Goal: Task Accomplishment & Management: Complete application form

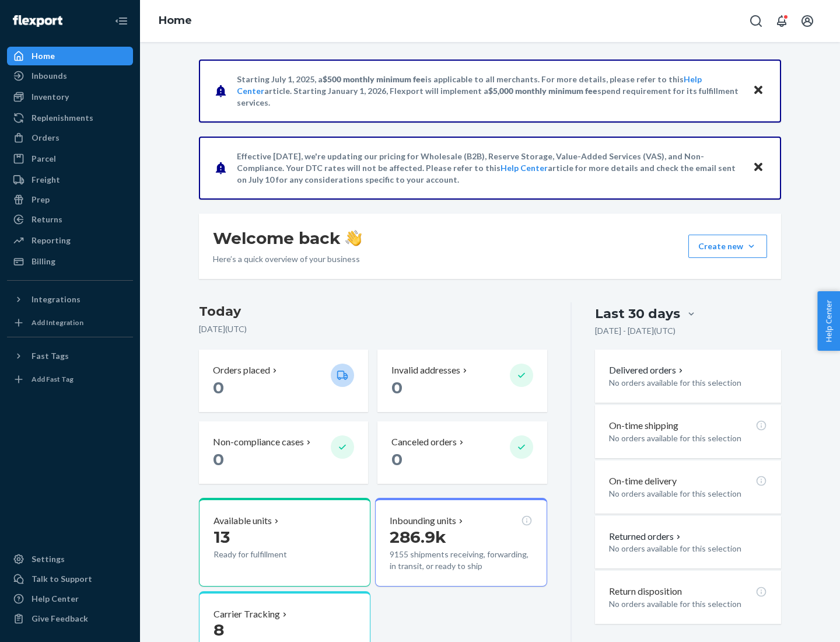
click at [751, 246] on button "Create new Create new inbound Create new order Create new product" at bounding box center [727, 245] width 79 height 23
click at [70, 76] on div "Inbounds" at bounding box center [70, 76] width 124 height 16
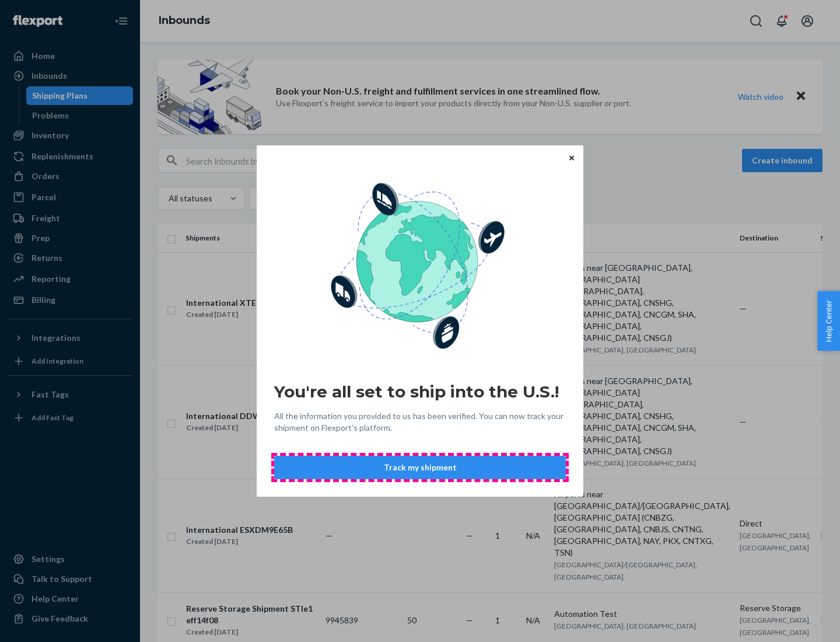
click at [420, 467] on button "Track my shipment" at bounding box center [420, 466] width 292 height 23
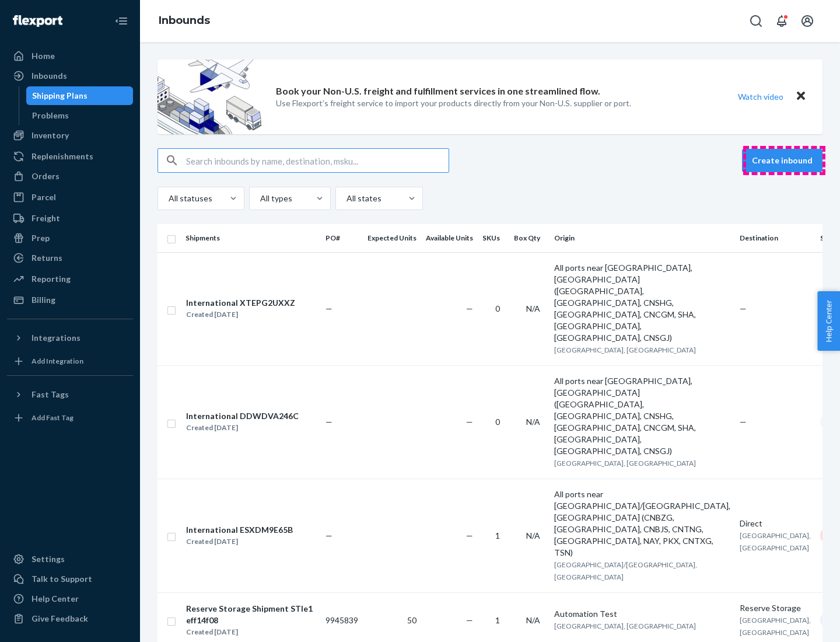
click at [784, 160] on button "Create inbound" at bounding box center [782, 160] width 80 height 23
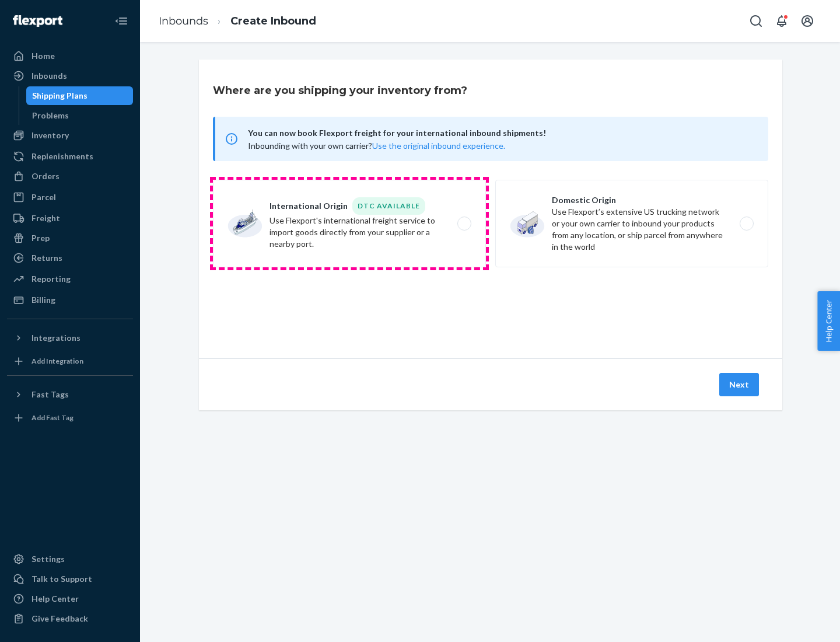
click at [349, 223] on label "International Origin DTC Available Use Flexport's international freight service…" at bounding box center [349, 223] width 273 height 87
click at [464, 223] on input "International Origin DTC Available Use Flexport's international freight service…" at bounding box center [468, 224] width 8 height 8
radio input "true"
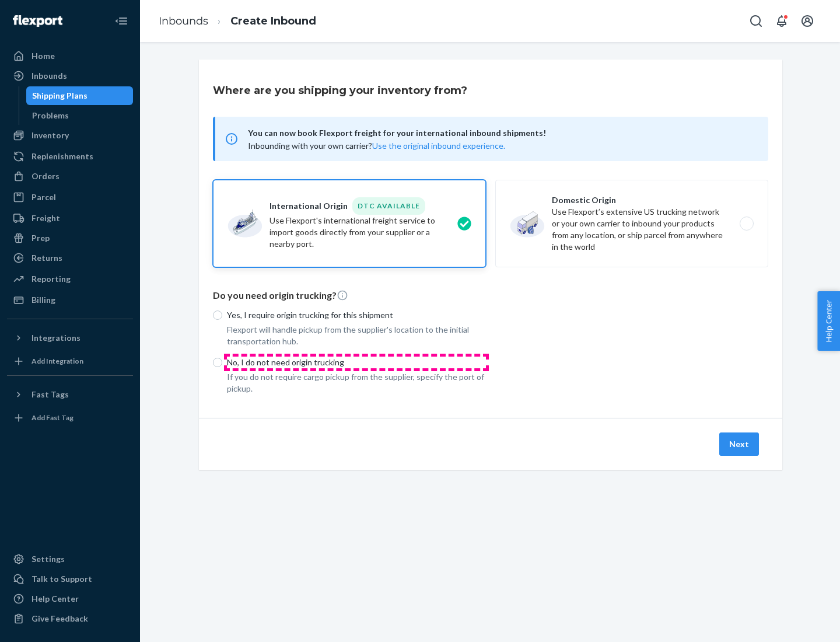
click at [356, 362] on p "No, I do not need origin trucking" at bounding box center [356, 362] width 259 height 12
click at [222, 362] on input "No, I do not need origin trucking" at bounding box center [217, 362] width 9 height 9
radio input "true"
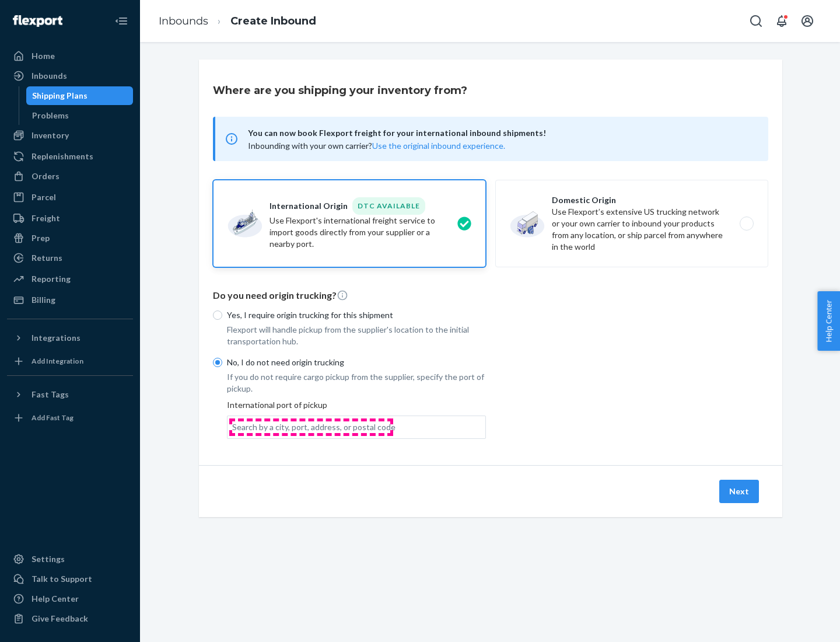
click at [311, 426] on div "Search by a city, port, address, or postal code" at bounding box center [313, 427] width 163 height 12
click at [233, 426] on input "Search by a city, port, address, or postal code" at bounding box center [232, 427] width 1 height 12
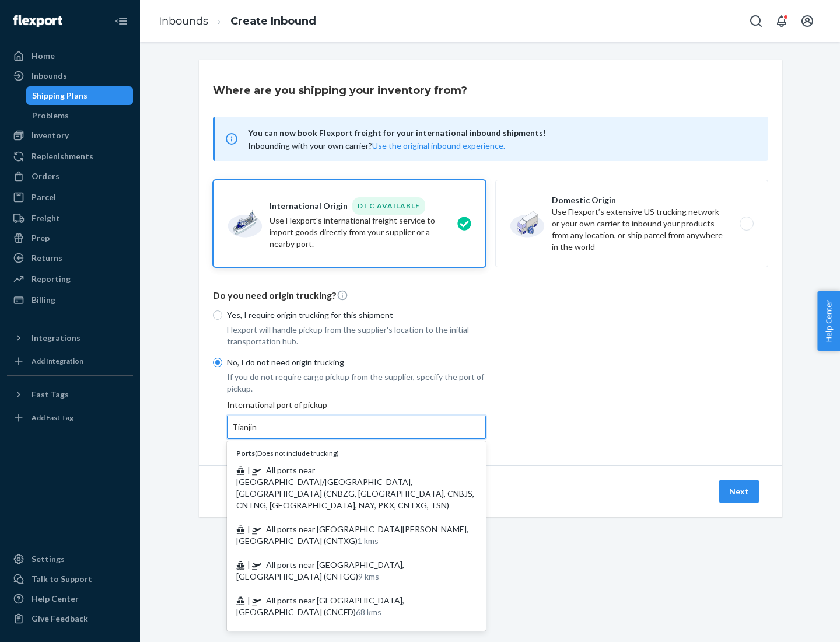
click at [345, 469] on span "| All ports near [GEOGRAPHIC_DATA]/[GEOGRAPHIC_DATA], [GEOGRAPHIC_DATA] (CNBZG,…" at bounding box center [355, 487] width 238 height 45
click at [258, 433] on input "Tianjin" at bounding box center [245, 427] width 26 height 12
type input "All ports near [GEOGRAPHIC_DATA]/[GEOGRAPHIC_DATA], [GEOGRAPHIC_DATA] (CNBZG, […"
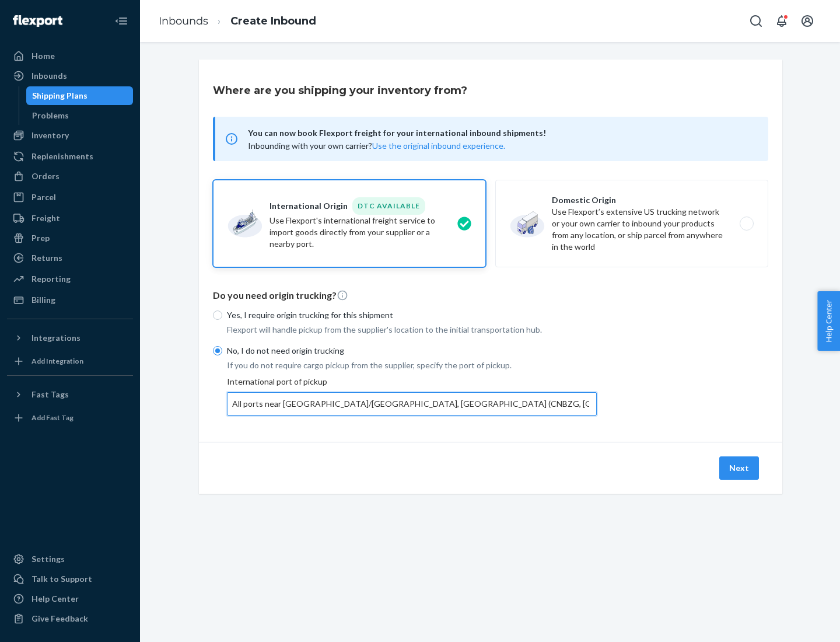
click at [740, 467] on button "Next" at bounding box center [739, 467] width 40 height 23
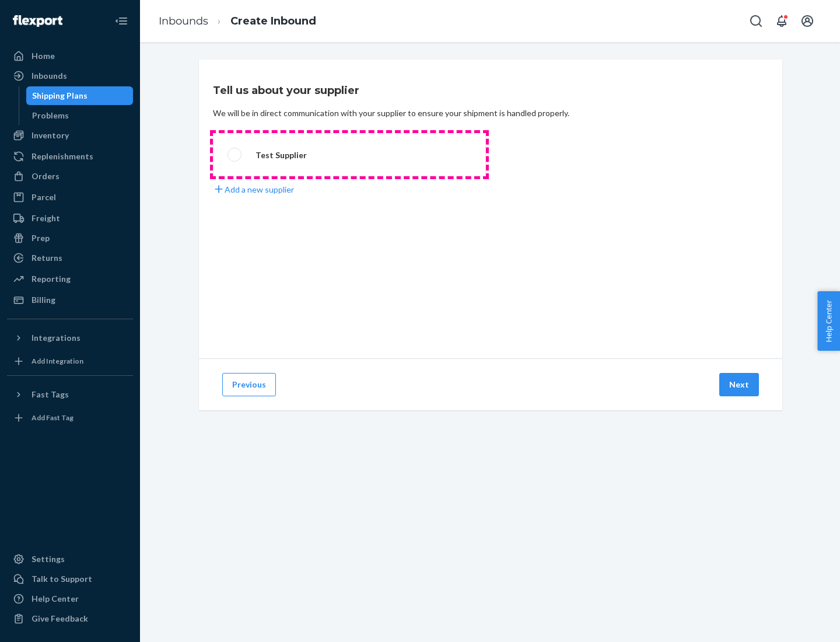
click at [349, 155] on label "Test Supplier" at bounding box center [349, 154] width 273 height 43
click at [235, 155] on input "Test Supplier" at bounding box center [231, 155] width 8 height 8
radio input "true"
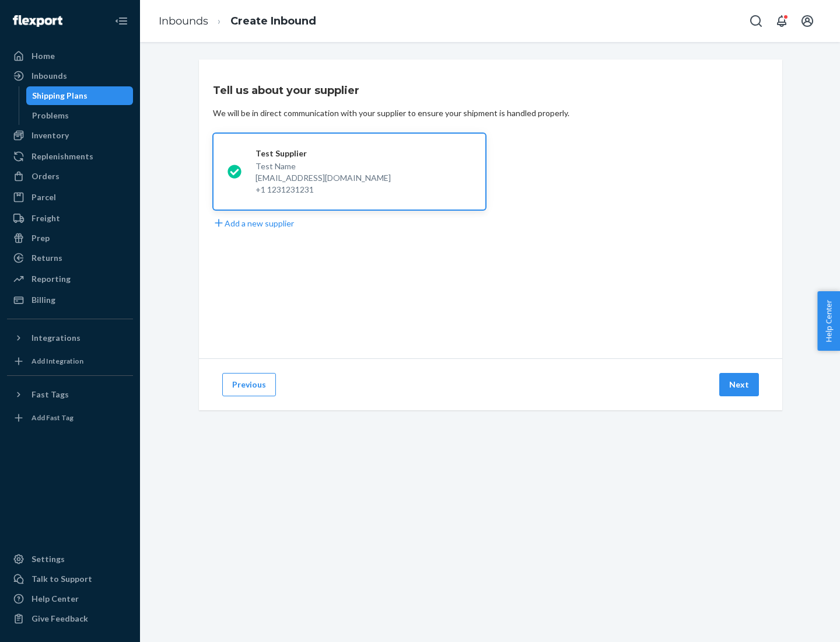
click at [740, 384] on button "Next" at bounding box center [739, 384] width 40 height 23
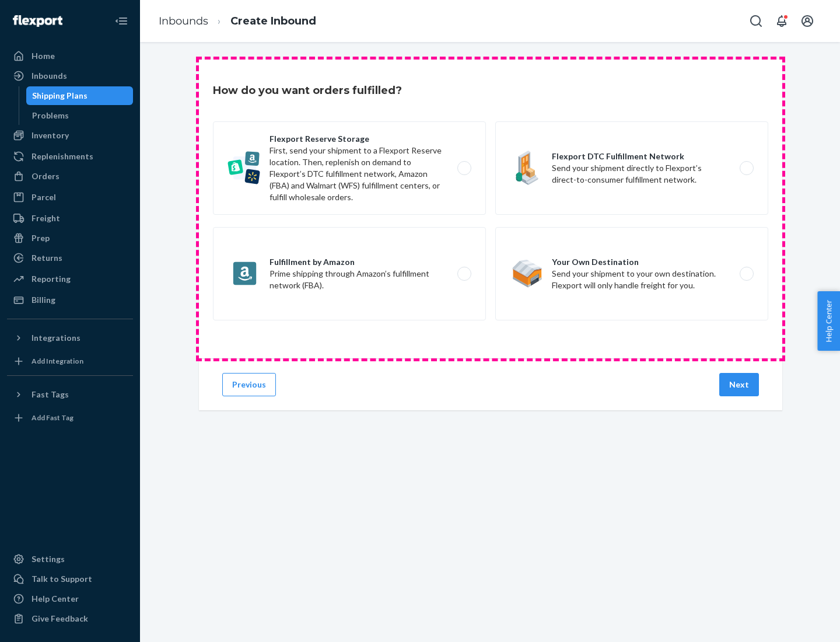
click at [490, 209] on div "Flexport Reserve Storage First, send your shipment to a Flexport Reserve locati…" at bounding box center [490, 222] width 555 height 202
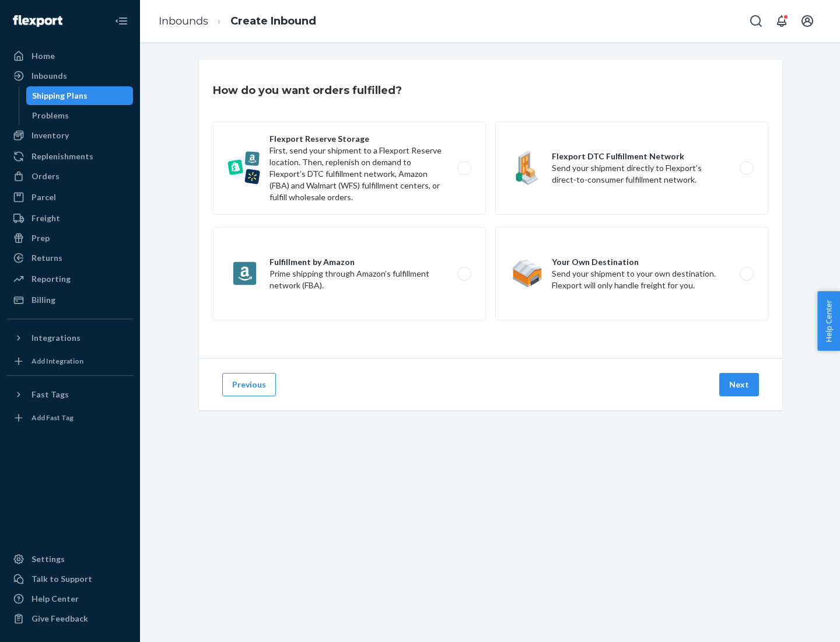
click at [632, 168] on label "Flexport DTC Fulfillment Network Send your shipment directly to Flexport’s dire…" at bounding box center [631, 167] width 273 height 93
click at [746, 168] on input "Flexport DTC Fulfillment Network Send your shipment directly to Flexport’s dire…" at bounding box center [750, 168] width 8 height 8
radio input "true"
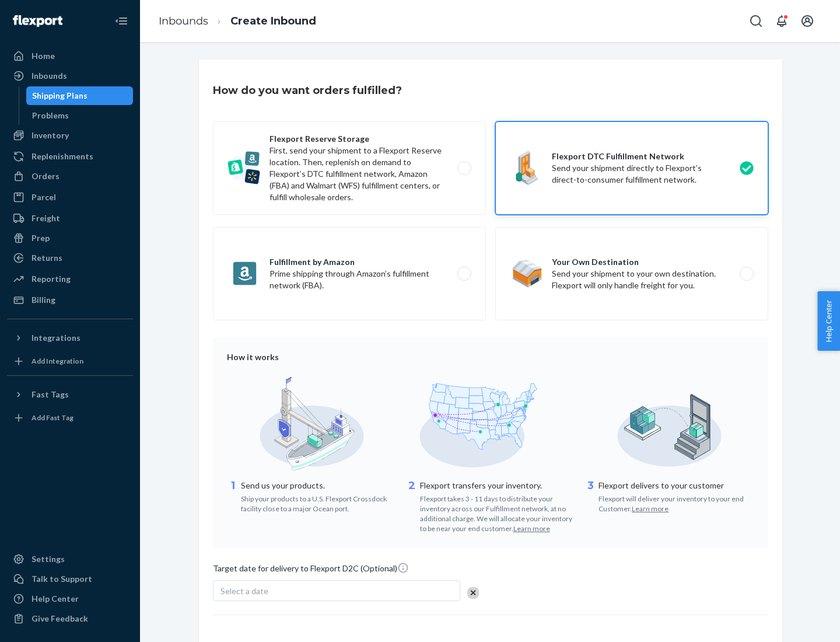
scroll to position [86, 0]
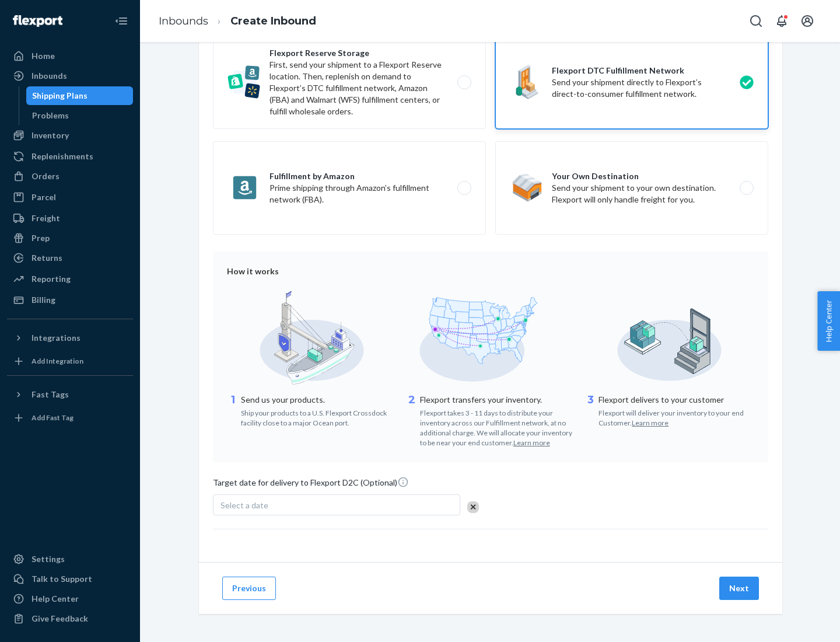
click at [740, 587] on button "Next" at bounding box center [739, 587] width 40 height 23
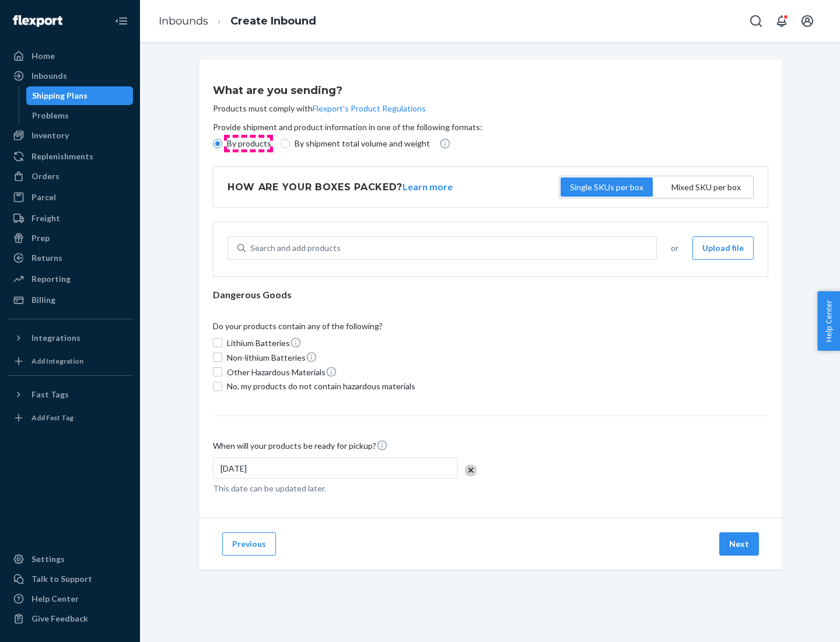
click at [248, 143] on p "By products" at bounding box center [249, 144] width 44 height 12
click at [222, 143] on input "By products" at bounding box center [217, 143] width 9 height 9
click at [293, 248] on div "Search and add products" at bounding box center [295, 248] width 90 height 12
click at [251, 248] on input "Search and add products" at bounding box center [250, 248] width 1 height 12
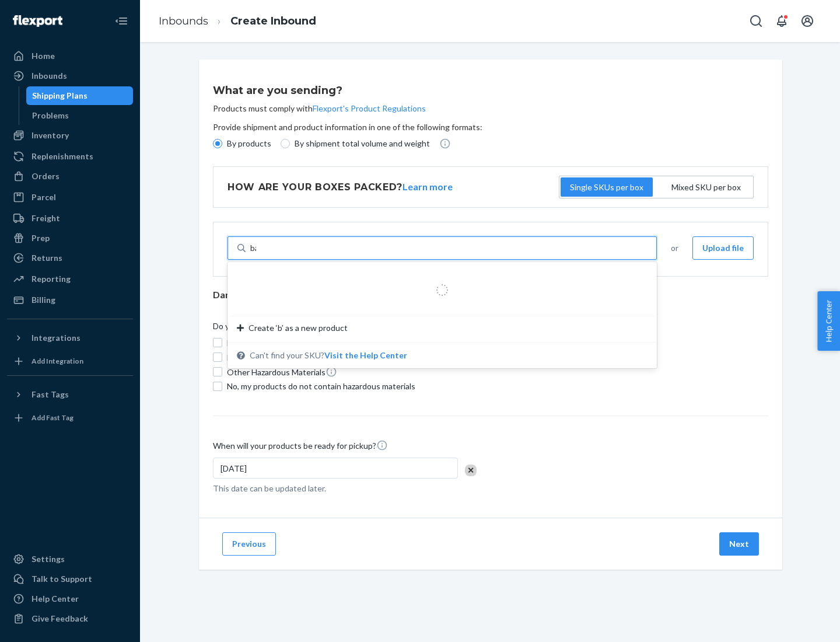
type input "basic"
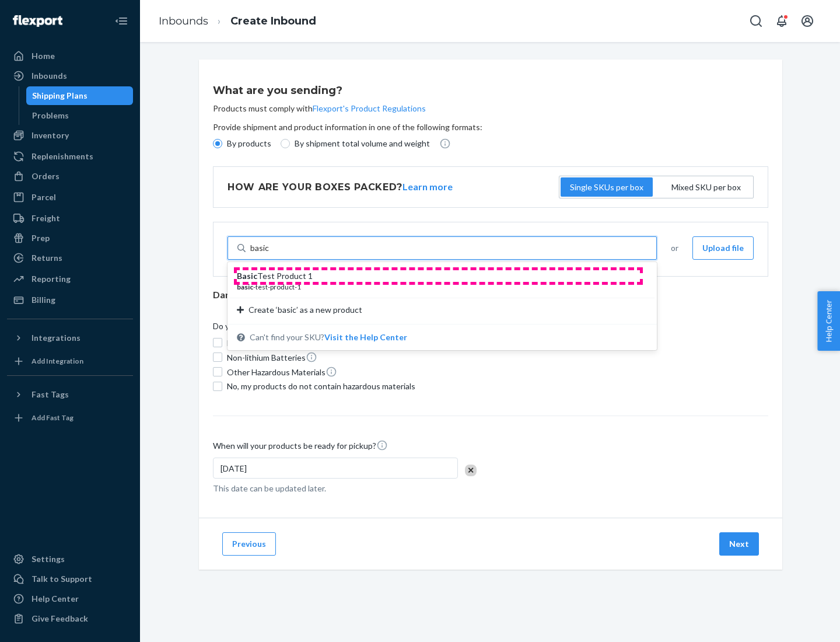
click at [438, 276] on div "Basic Test Product 1" at bounding box center [437, 276] width 401 height 12
click at [269, 254] on input "basic" at bounding box center [259, 248] width 19 height 12
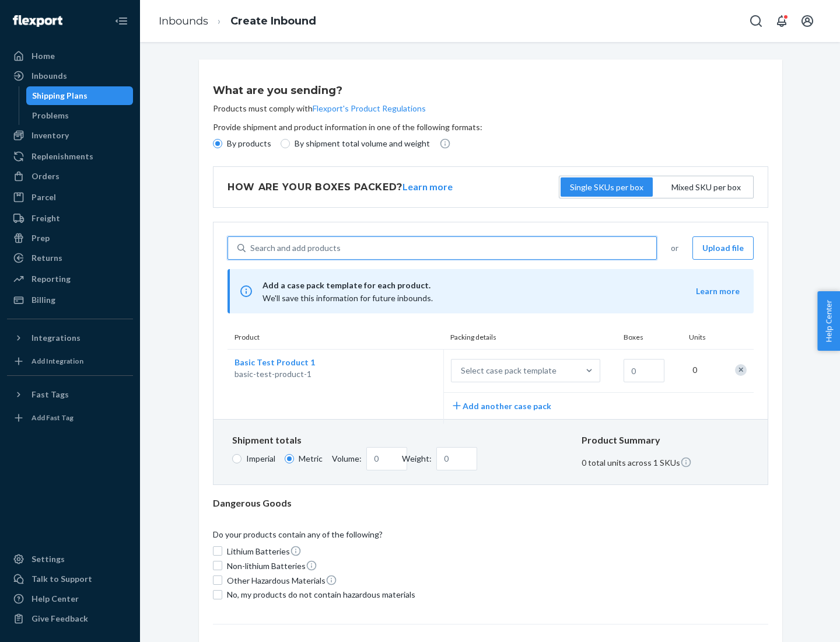
scroll to position [29, 0]
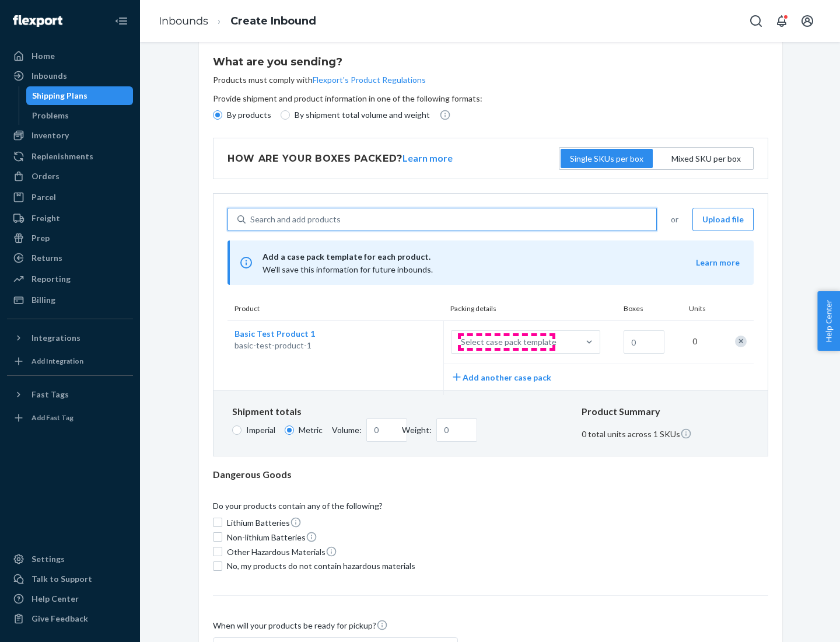
click at [506, 342] on div "Select case pack template" at bounding box center [509, 342] width 96 height 12
click at [403, 342] on input "Select case pack template" at bounding box center [403, 342] width 0 height 0
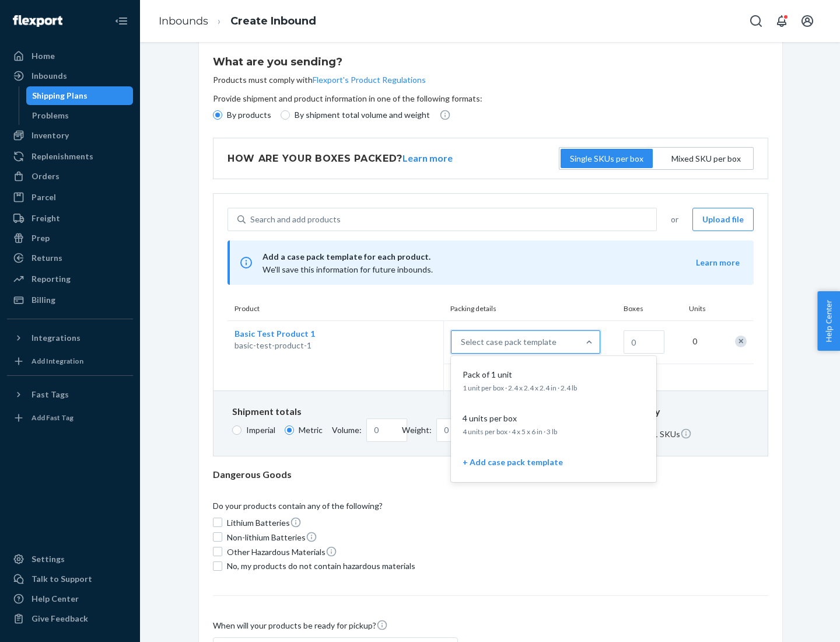
scroll to position [67, 0]
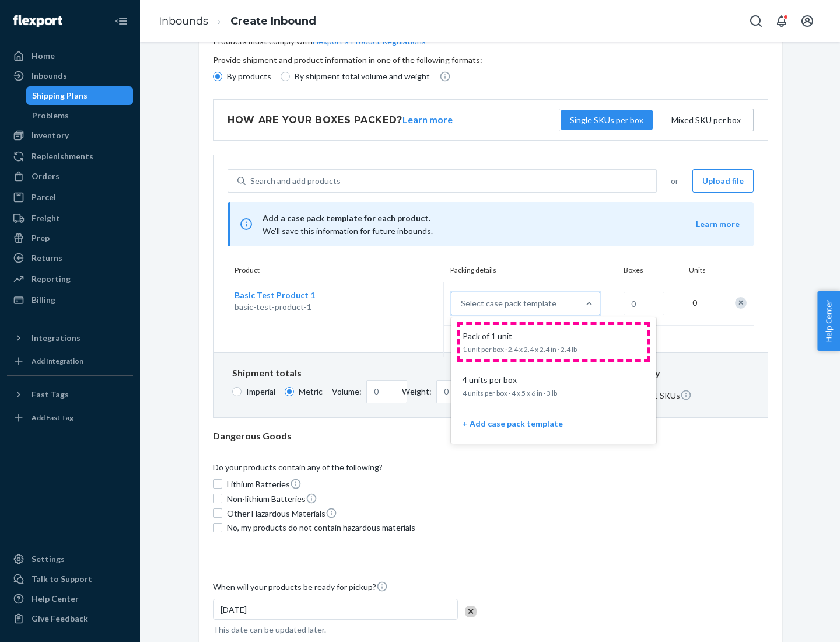
click at [553, 341] on div "Pack of 1 unit" at bounding box center [551, 336] width 187 height 12
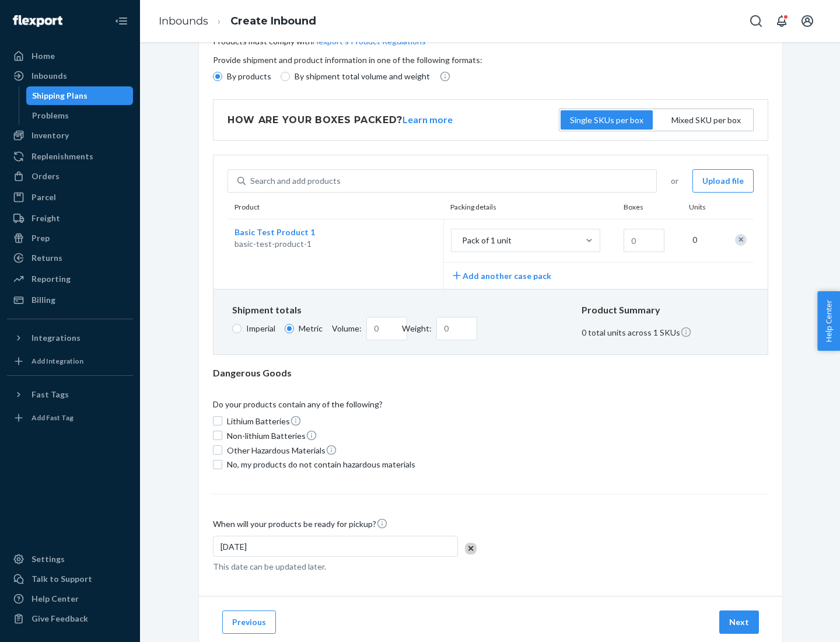
scroll to position [0, 0]
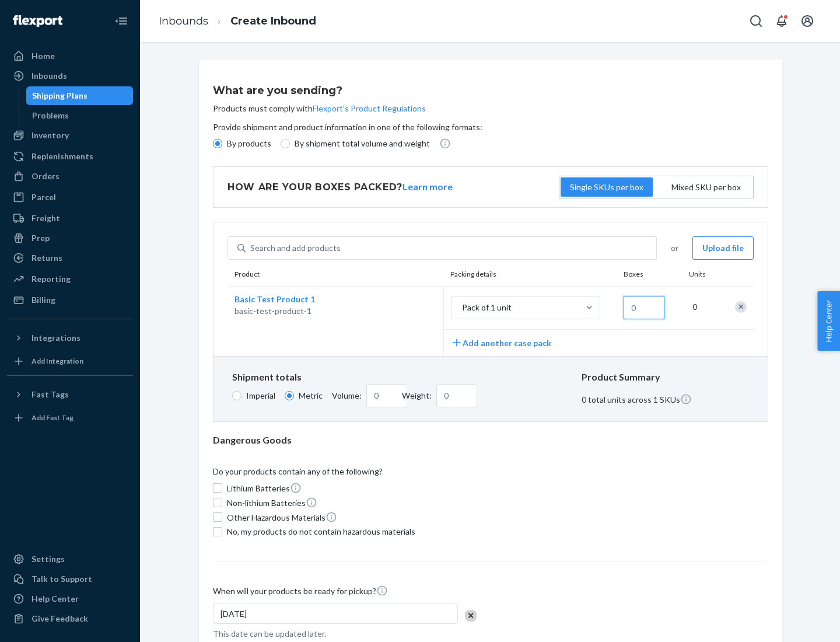
type input "1.09"
type input "1"
type input "10.89"
type input "10"
type input "0.02"
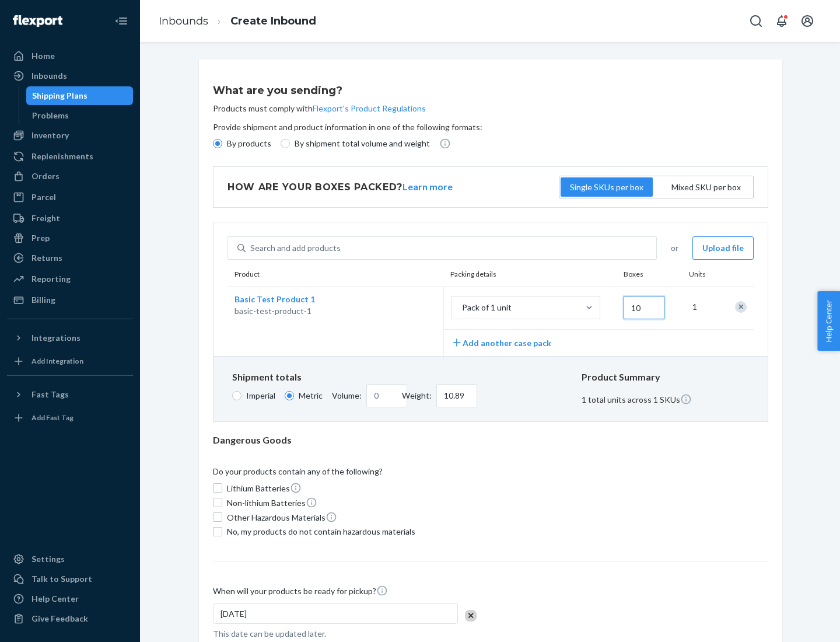
type input "108.86"
type input "100"
type input "0.23"
type input "1088.62"
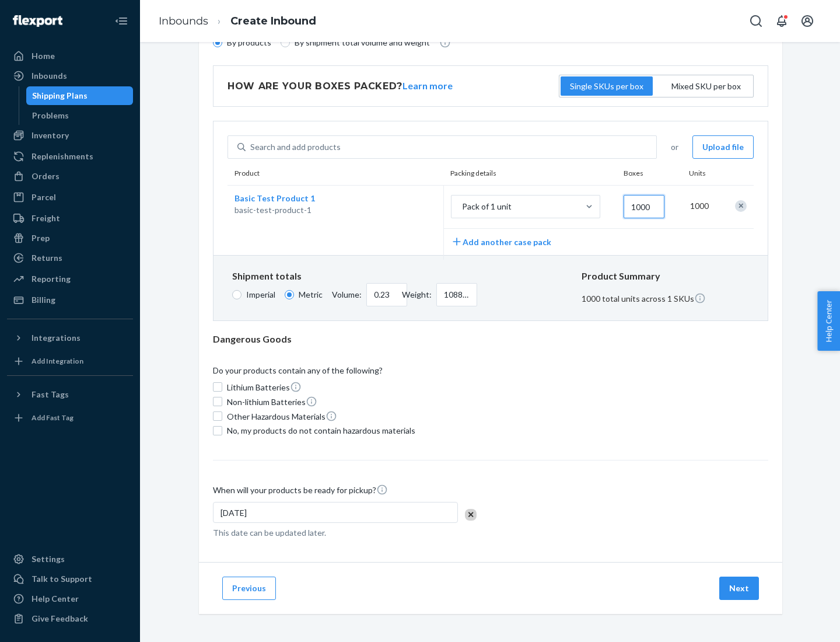
type input "1000"
click at [319, 430] on span "No, my products do not contain hazardous materials" at bounding box center [321, 431] width 188 height 12
click at [222, 430] on input "No, my products do not contain hazardous materials" at bounding box center [217, 430] width 9 height 9
checkbox input "true"
click at [740, 587] on button "Next" at bounding box center [739, 587] width 40 height 23
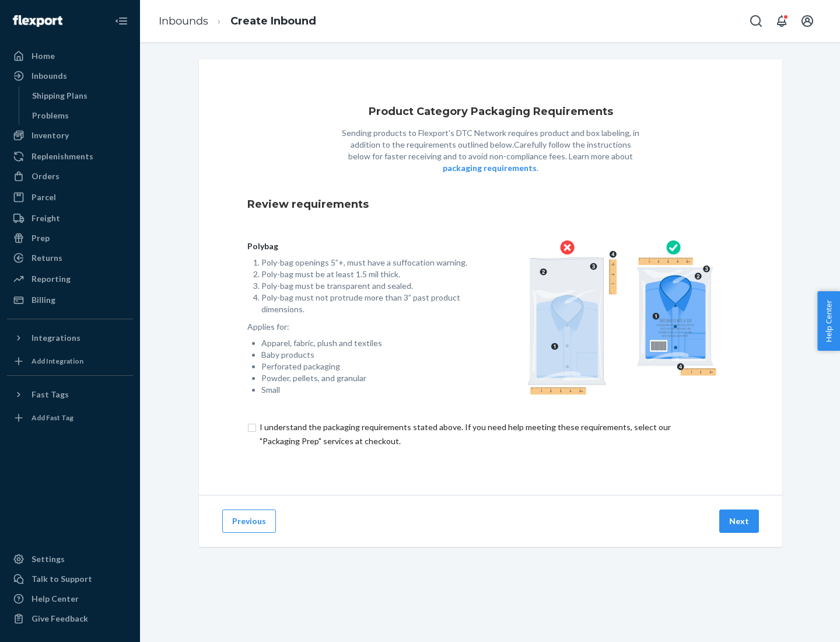
click at [490, 433] on input "checkbox" at bounding box center [490, 434] width 486 height 28
checkbox input "true"
click at [740, 520] on button "Next" at bounding box center [739, 520] width 40 height 23
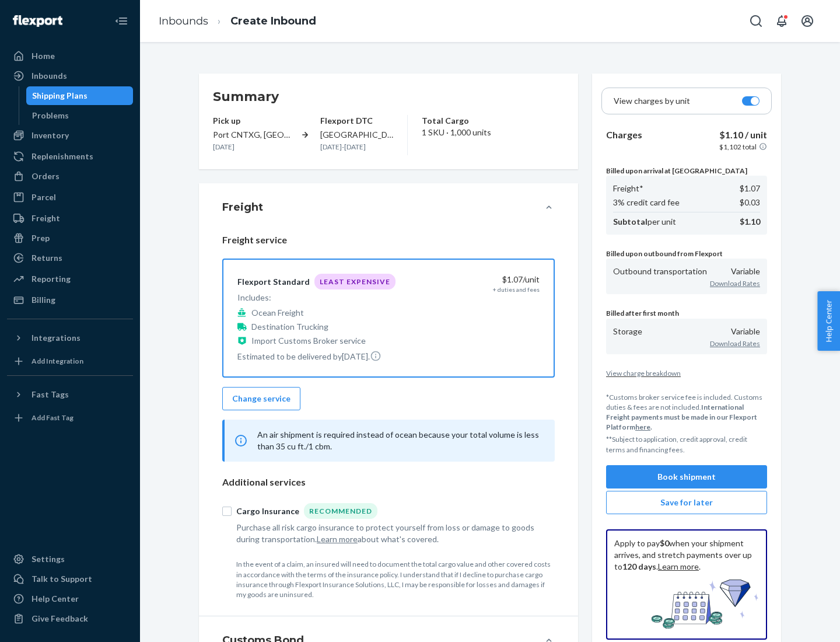
scroll to position [135, 0]
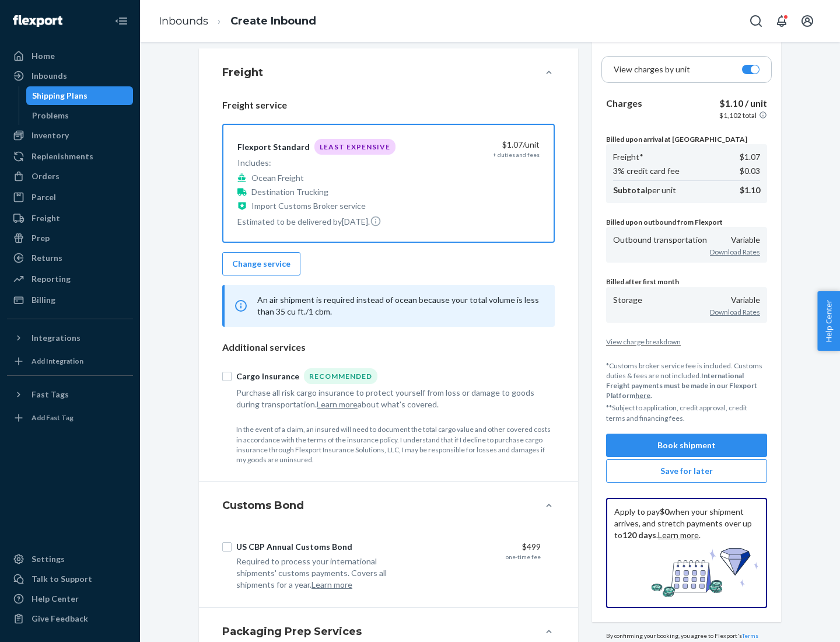
click at [686, 444] on button "Book shipment" at bounding box center [686, 444] width 161 height 23
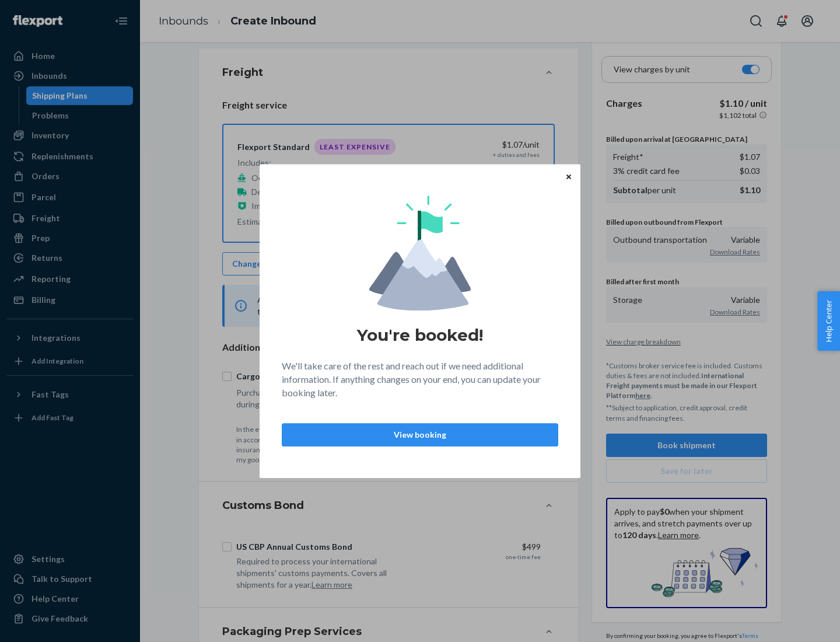
click at [420, 434] on p "View booking" at bounding box center [420, 435] width 257 height 12
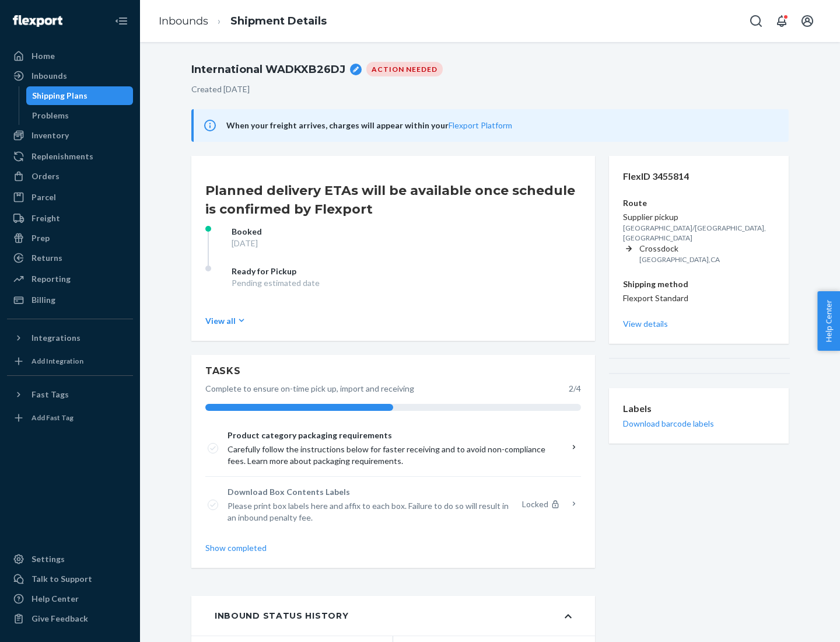
scroll to position [93, 0]
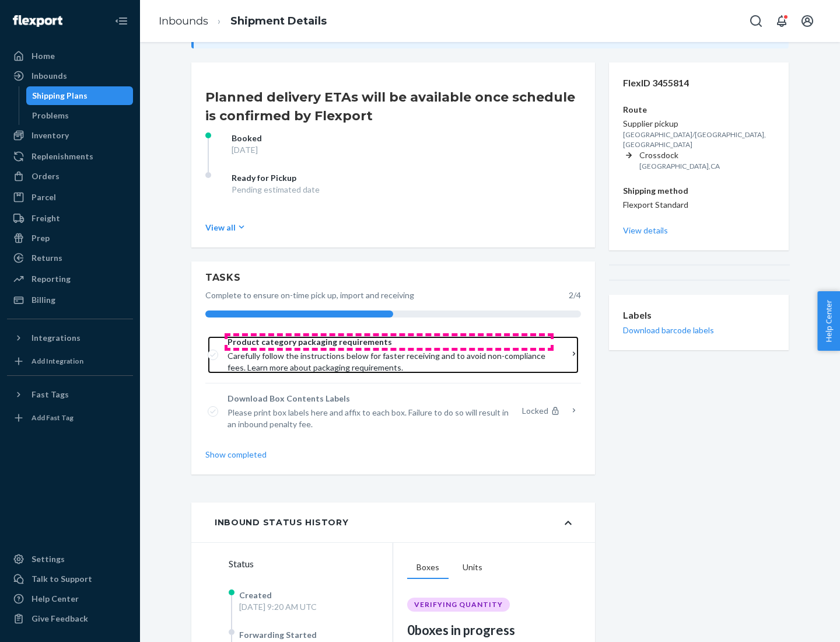
click at [389, 342] on span "Product category packaging requirements" at bounding box center [388, 342] width 323 height 12
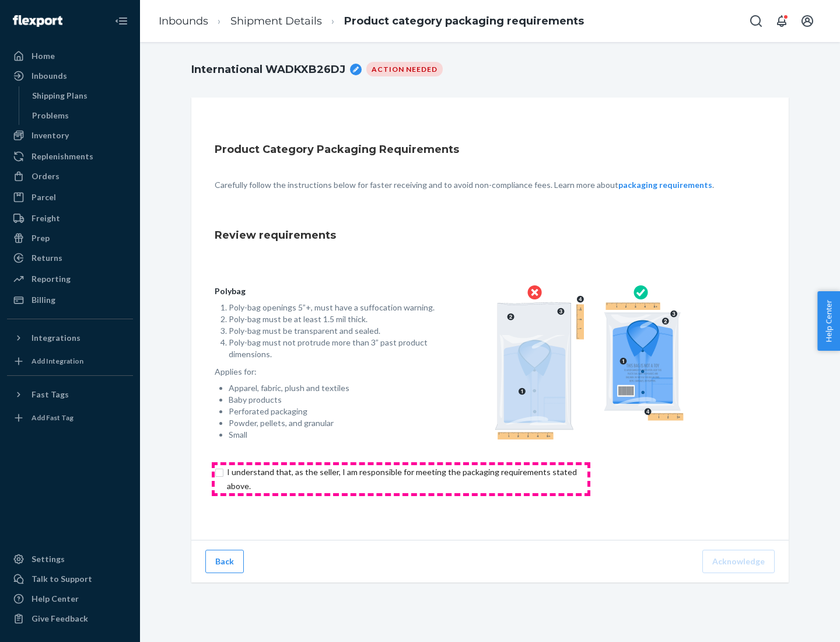
click at [401, 478] on input "checkbox" at bounding box center [409, 479] width 388 height 28
checkbox input "true"
